Goal: Task Accomplishment & Management: Manage account settings

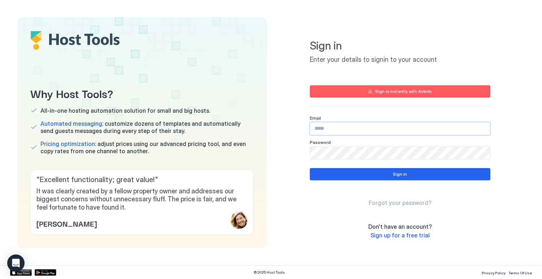
click at [374, 127] on input "Input Field" at bounding box center [400, 128] width 180 height 12
type input "**********"
click at [388, 173] on button "Sign in" at bounding box center [400, 174] width 180 height 12
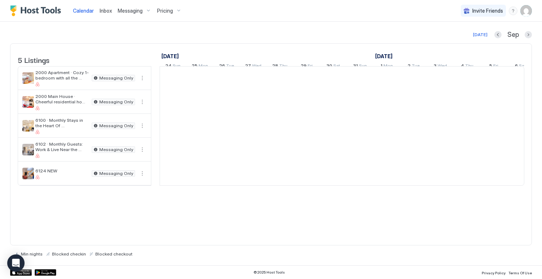
scroll to position [0, 401]
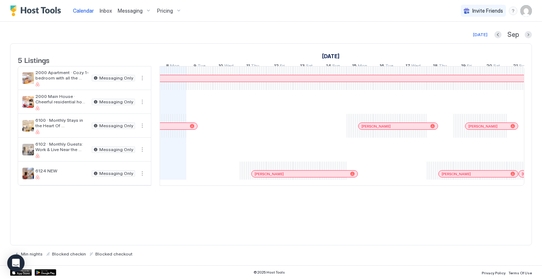
click at [136, 8] on span "Messaging" at bounding box center [130, 11] width 25 height 6
click at [527, 10] on img "User profile" at bounding box center [526, 11] width 12 height 12
click at [462, 37] on span "Settings" at bounding box center [460, 40] width 19 height 6
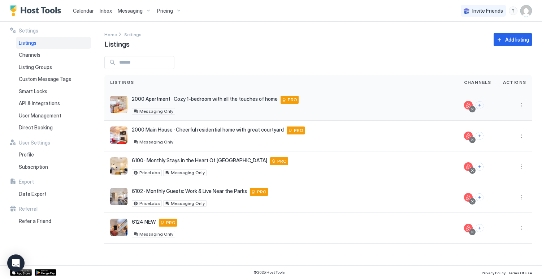
click at [223, 102] on div "2000 Apartment · Cozy 1-bedroom with all the touches of home [STREET_ADDRESS] P…" at bounding box center [215, 100] width 167 height 8
click at [189, 109] on div "Messaging Only" at bounding box center [215, 111] width 167 height 6
click at [34, 57] on span "Channels" at bounding box center [30, 55] width 22 height 6
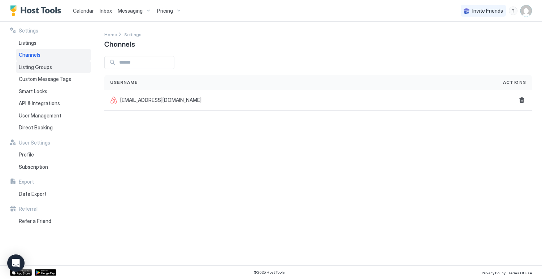
click at [39, 69] on span "Listing Groups" at bounding box center [35, 67] width 33 height 6
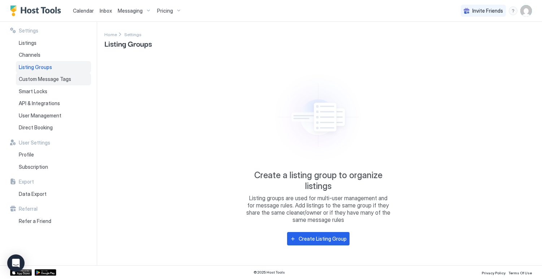
click at [39, 78] on span "Custom Message Tags" at bounding box center [45, 79] width 52 height 6
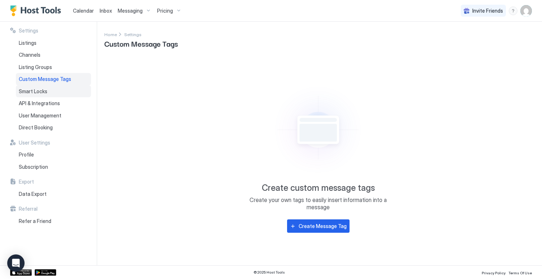
click at [47, 92] on div "Smart Locks" at bounding box center [53, 91] width 75 height 12
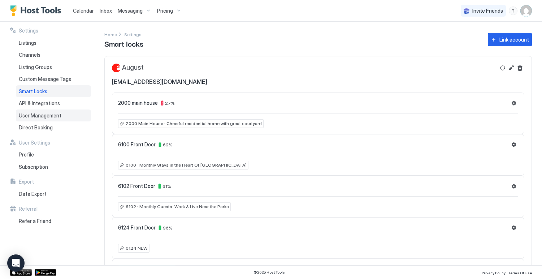
click at [49, 119] on div "User Management" at bounding box center [53, 115] width 75 height 12
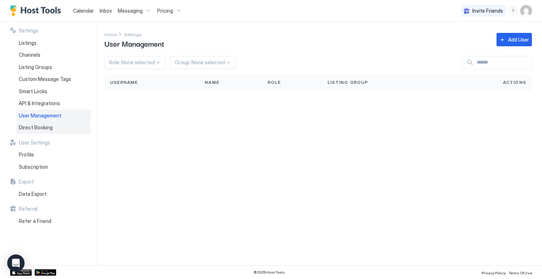
click at [47, 128] on span "Direct Booking" at bounding box center [36, 127] width 34 height 6
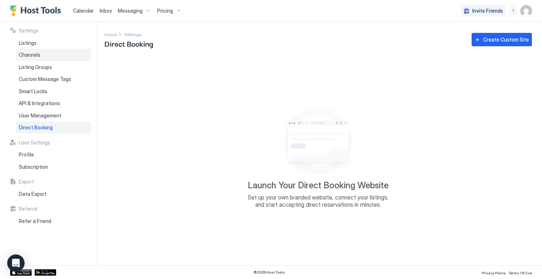
click at [30, 58] on div "Channels" at bounding box center [53, 55] width 75 height 12
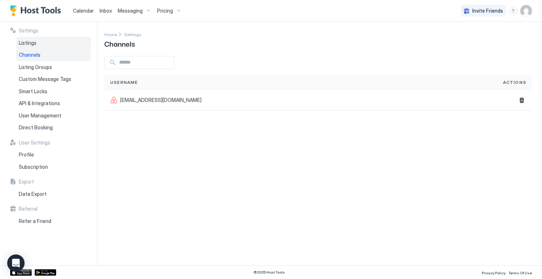
click at [32, 40] on span "Listings" at bounding box center [28, 43] width 18 height 6
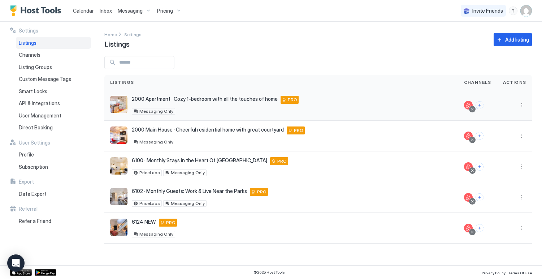
click at [218, 104] on div "2000 Apartment · Cozy 1-bedroom with all the touches of home [STREET_ADDRESS] P…" at bounding box center [215, 105] width 167 height 19
click at [522, 105] on button "More options" at bounding box center [521, 105] width 9 height 9
click at [510, 115] on div "Messaging" at bounding box center [502, 116] width 49 height 12
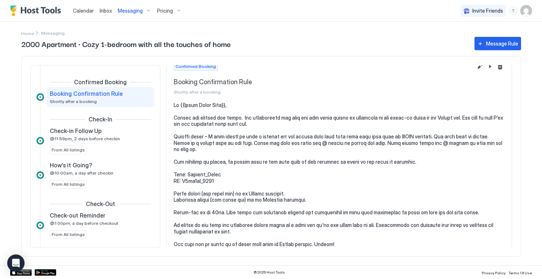
scroll to position [8, 0]
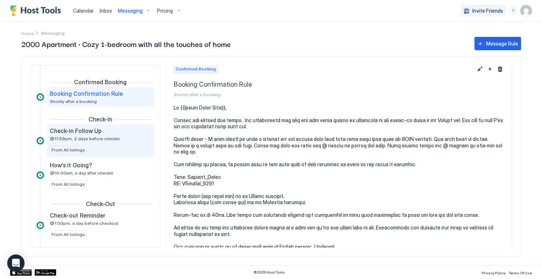
click at [119, 134] on div "Check-in Follow Up @11:59pm, 2 days before checkin" at bounding box center [95, 134] width 91 height 14
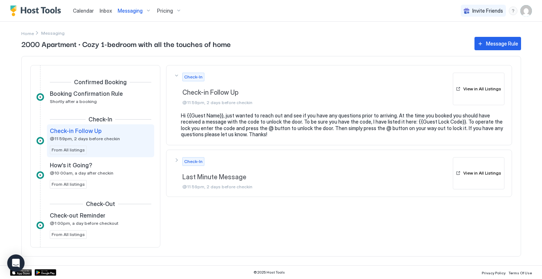
click at [174, 160] on div "Check-In Last Minute Message @11:59pm, 2 days before checkin" at bounding box center [312, 173] width 276 height 32
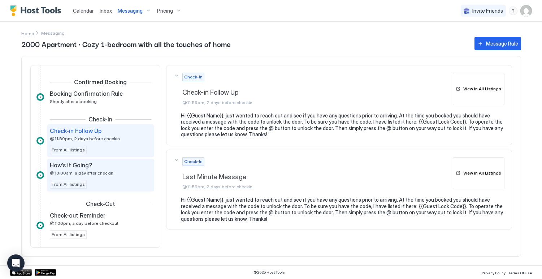
click at [115, 171] on div "How's it Going? @10:00am, a day after checkin" at bounding box center [95, 168] width 91 height 14
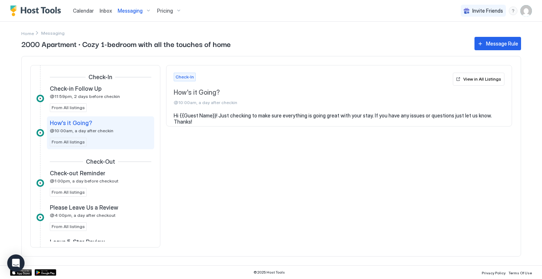
scroll to position [55, 0]
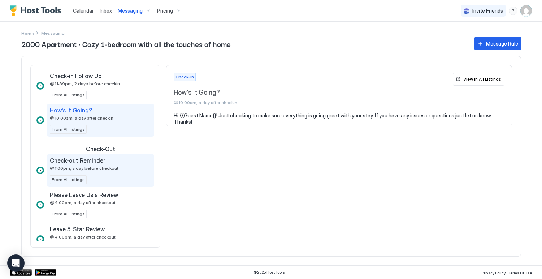
click at [106, 166] on span "@1:00pm, a day before checkout" at bounding box center [84, 167] width 69 height 5
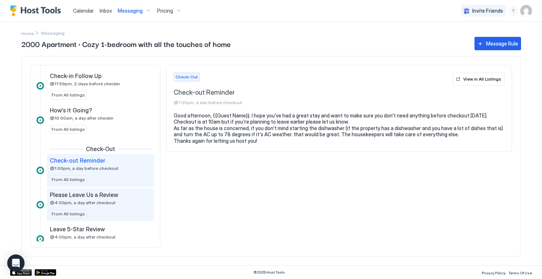
click at [104, 198] on span "Please Leave Us a Review" at bounding box center [84, 194] width 68 height 7
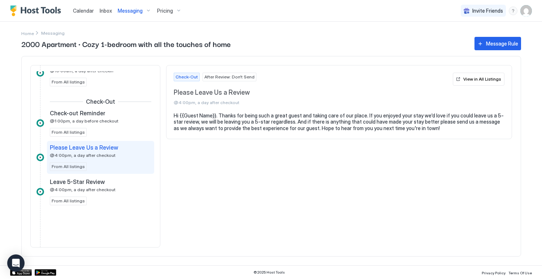
scroll to position [106, 0]
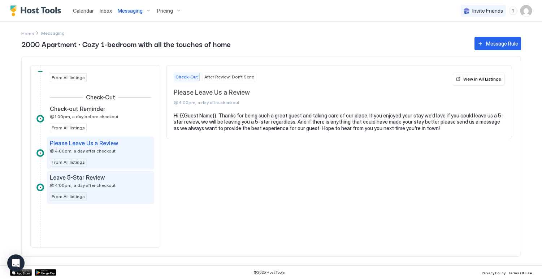
click at [102, 181] on div "Leave 5-Star Review @4:00pm, a day after checkout" at bounding box center [95, 181] width 91 height 14
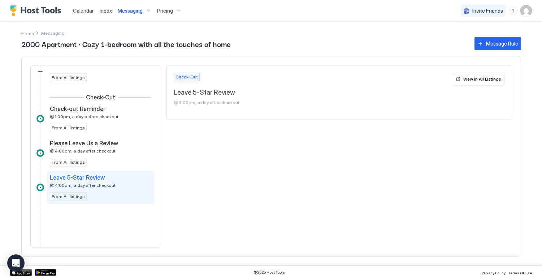
click at [246, 101] on span "@4:00pm, a day after checkout" at bounding box center [312, 102] width 276 height 5
click at [209, 203] on div "Check-Out Leave 5-Star Review @4:00pm, a day after checkout View in All Listings" at bounding box center [339, 156] width 346 height 182
